Goal: Check status: Check status

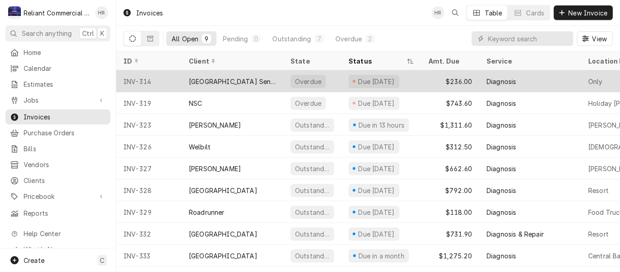
click at [242, 80] on div "[GEOGRAPHIC_DATA] Senior Living" at bounding box center [232, 82] width 87 height 10
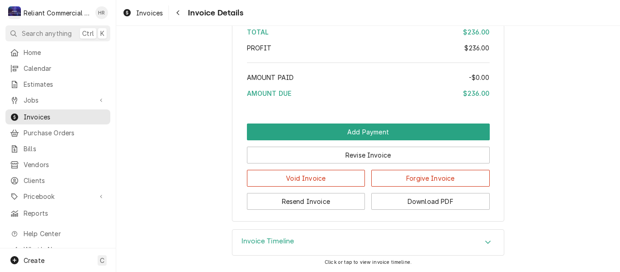
scroll to position [1007, 0]
click at [472, 242] on div "Invoice Timeline" at bounding box center [369, 242] width 272 height 25
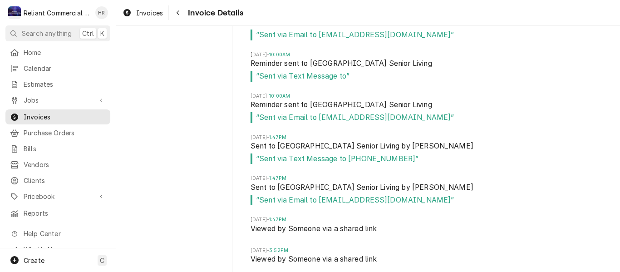
scroll to position [1751, 0]
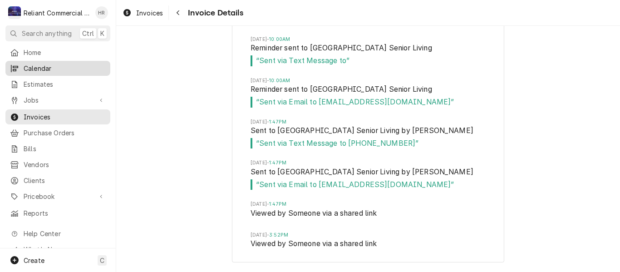
click at [37, 67] on span "Calendar" at bounding box center [65, 69] width 82 height 10
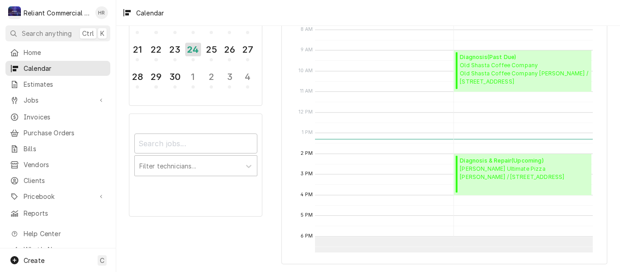
scroll to position [182, 0]
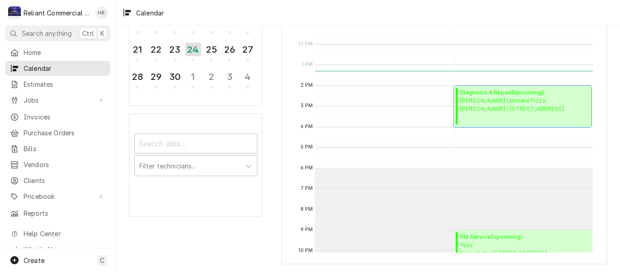
click at [502, 106] on span "Redding's Ultimate Pizza Redding / 1730 Pleasant St, Redding, CA 96001" at bounding box center [512, 105] width 104 height 16
